Goal: Information Seeking & Learning: Learn about a topic

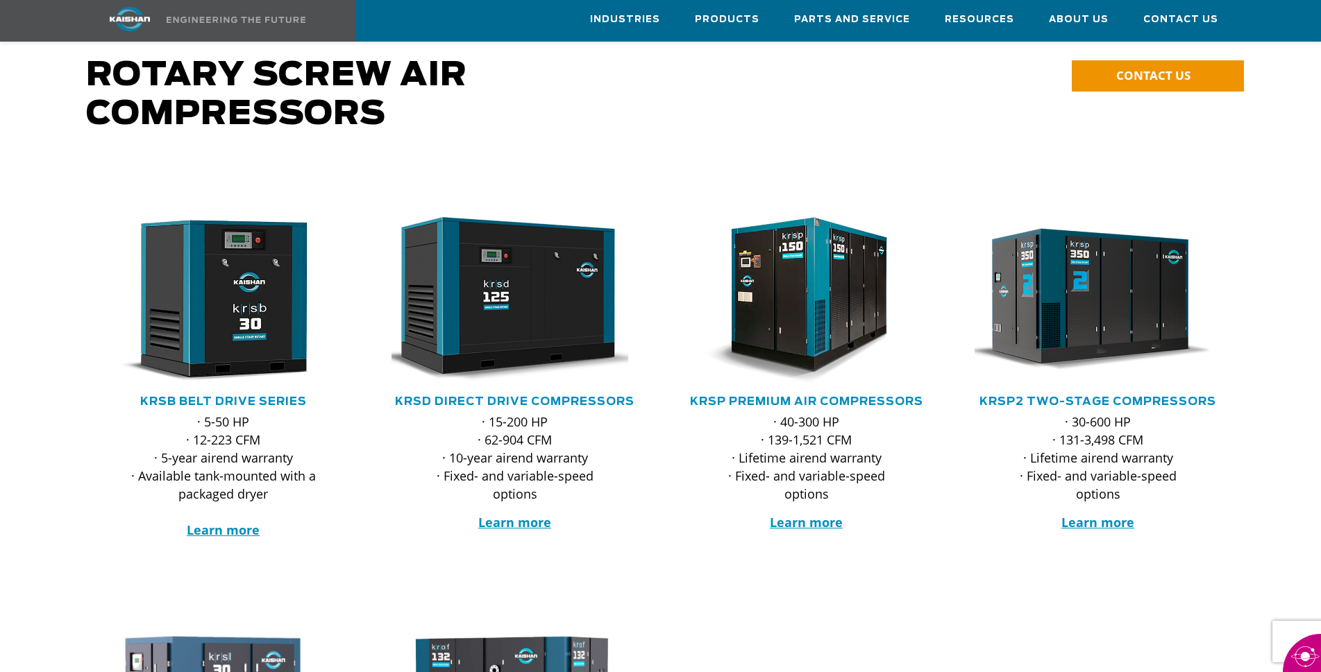
scroll to position [101, 0]
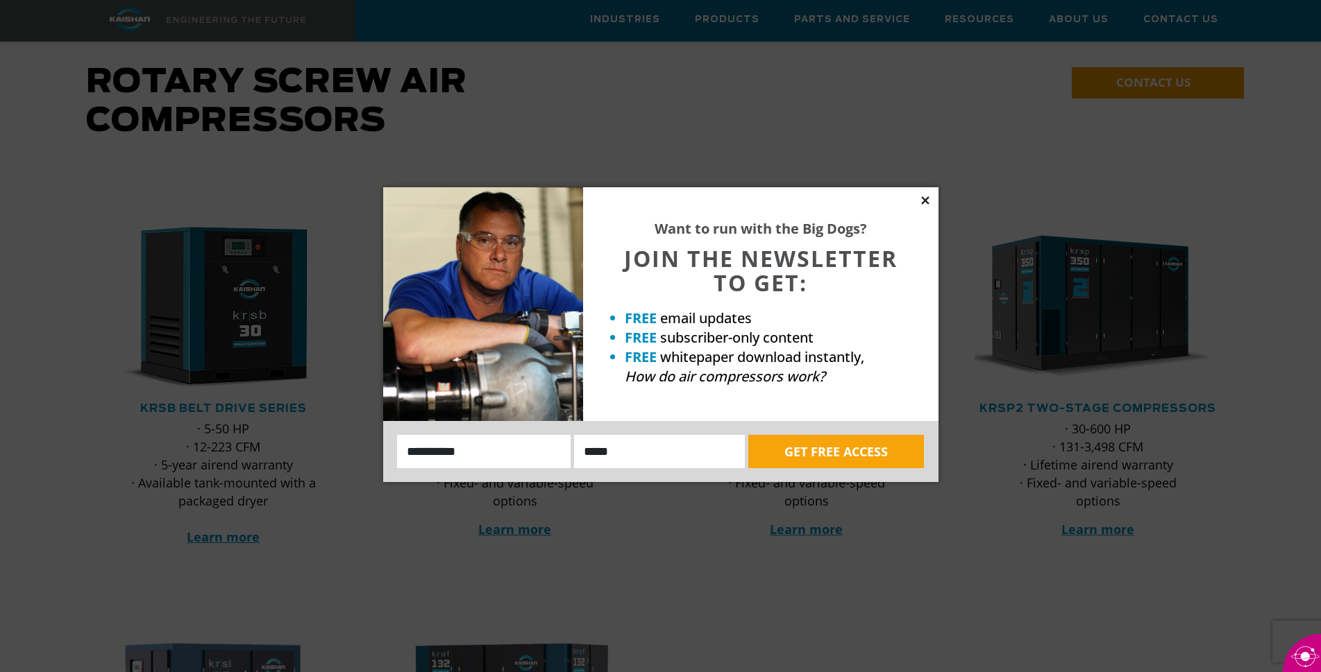
click at [926, 198] on icon at bounding box center [925, 200] width 8 height 8
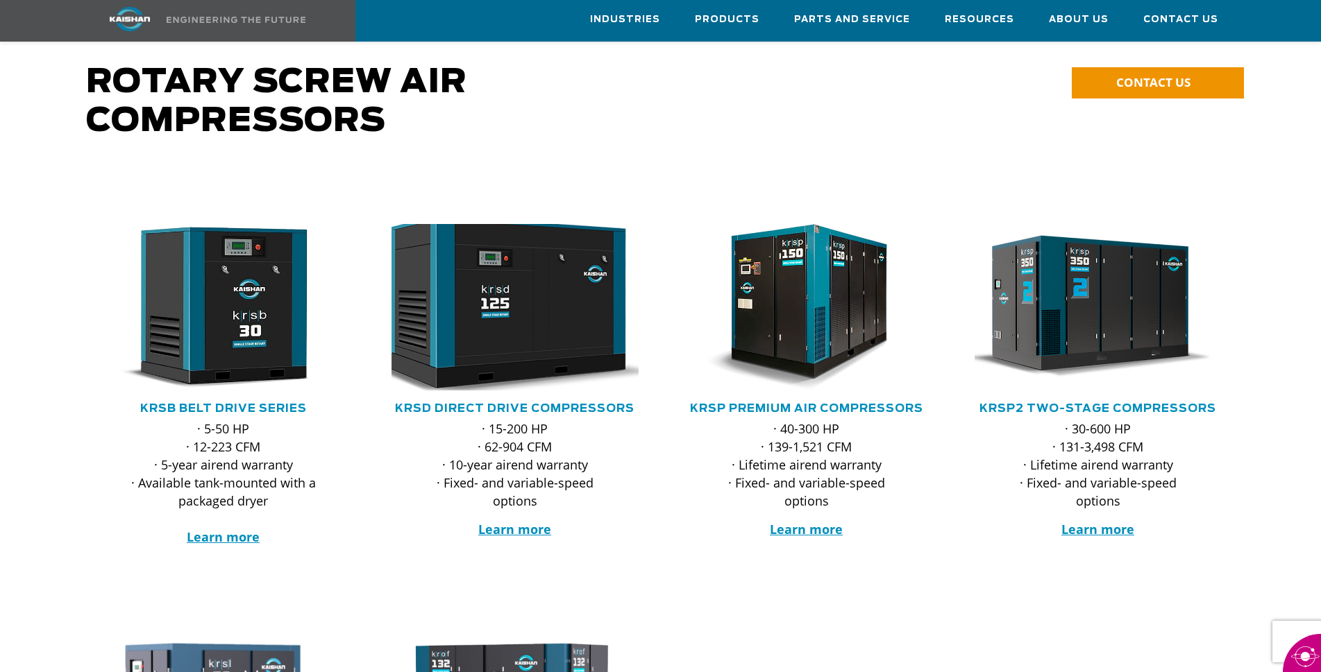
click at [502, 325] on img at bounding box center [505, 307] width 272 height 183
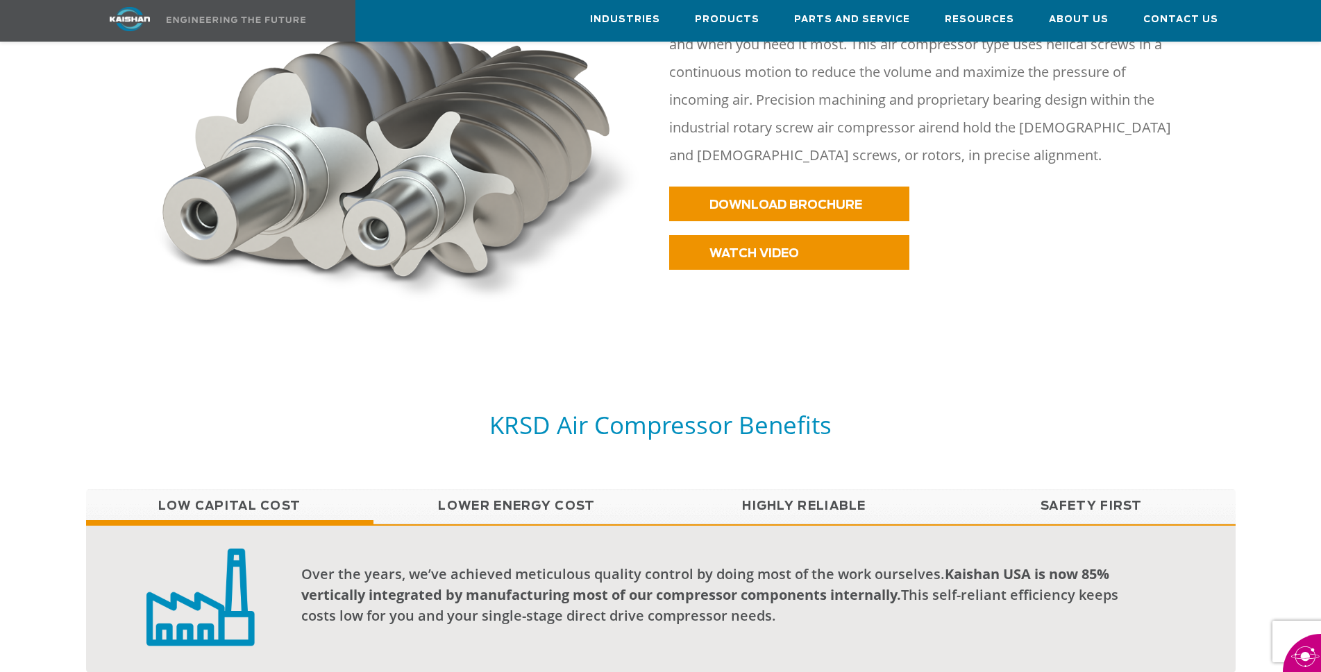
scroll to position [806, 0]
click at [496, 489] on link "Lower Energy Cost" at bounding box center [516, 506] width 287 height 35
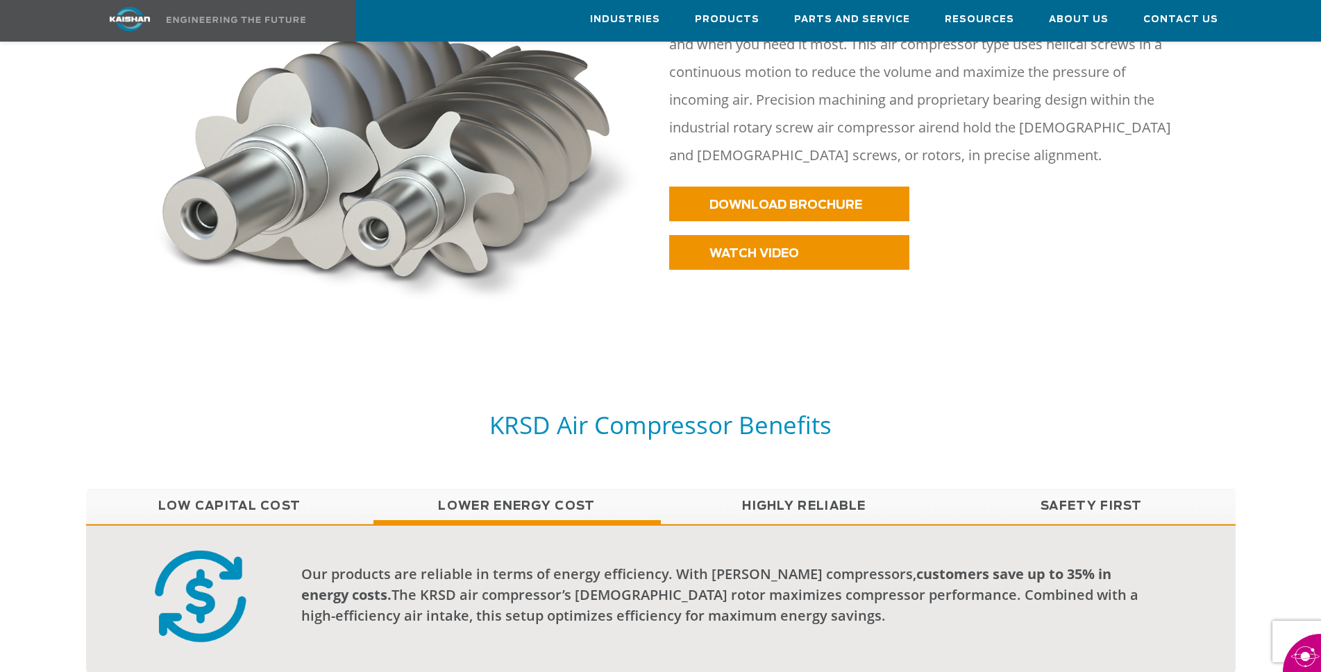
click at [258, 489] on link "Low Capital Cost" at bounding box center [229, 506] width 287 height 35
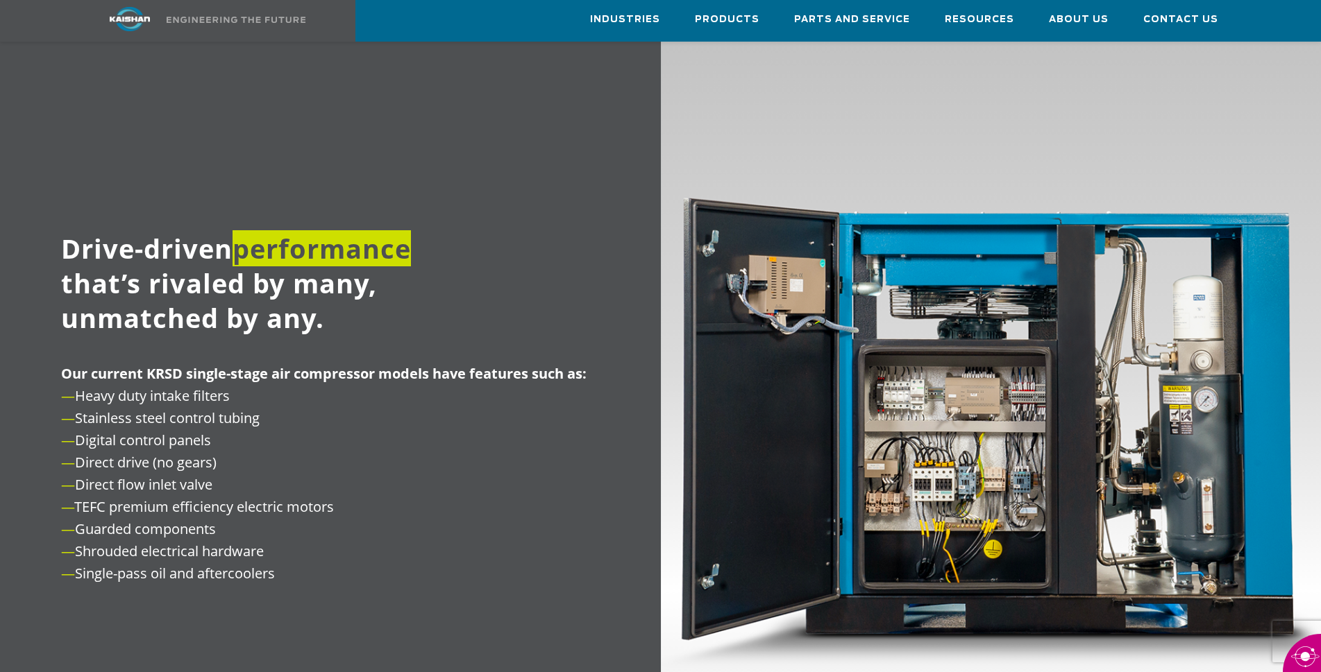
scroll to position [1513, 0]
